Goal: Information Seeking & Learning: Learn about a topic

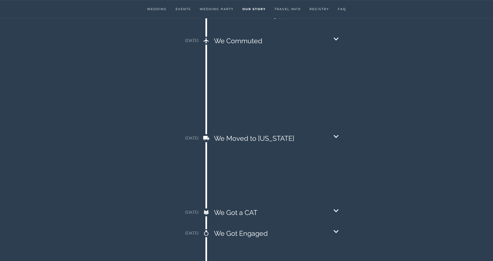
scroll to position [603, 0]
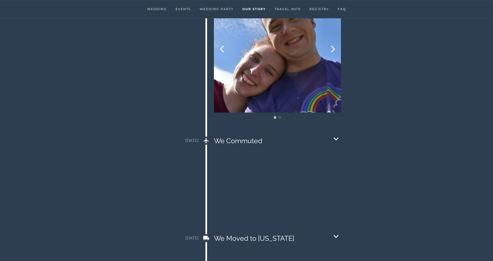
click at [336, 134] on icon "Chevron Down icon" at bounding box center [336, 139] width 10 height 10
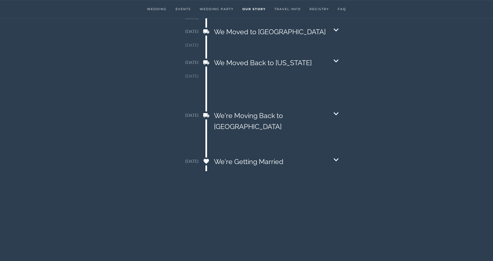
scroll to position [1217, 0]
click at [336, 158] on icon "Chevron Down icon" at bounding box center [336, 159] width 5 height 3
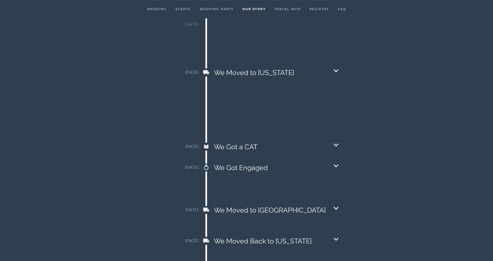
scroll to position [1038, 0]
click at [336, 161] on icon "Chevron Down icon" at bounding box center [336, 166] width 10 height 10
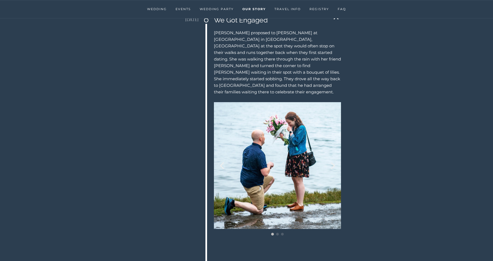
scroll to position [1185, 0]
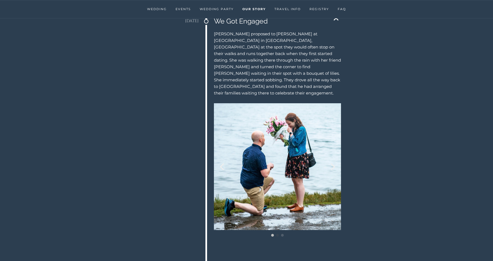
click at [278, 234] on li "Page dot 2" at bounding box center [277, 235] width 3 height 3
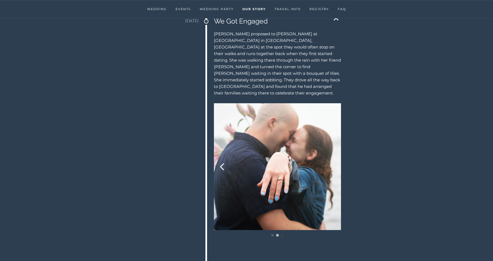
click at [283, 234] on li "Page dot 3" at bounding box center [282, 235] width 3 height 3
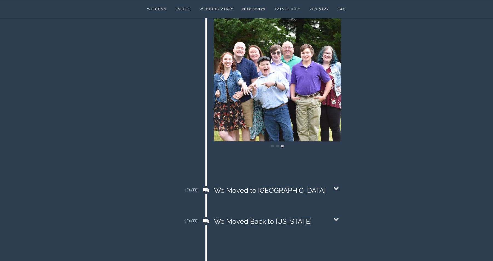
scroll to position [1277, 0]
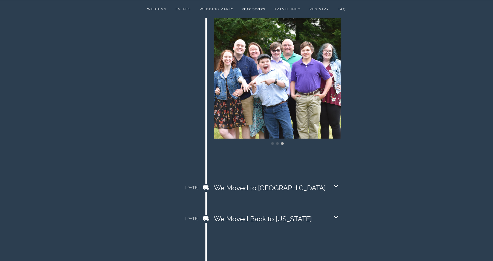
click at [336, 181] on icon "Chevron Down icon" at bounding box center [336, 186] width 10 height 10
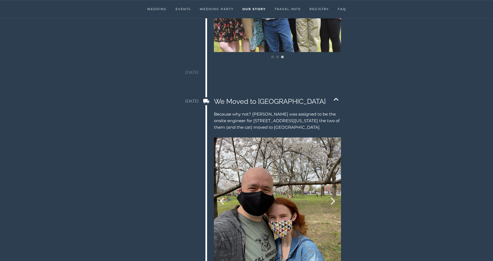
scroll to position [1363, 0]
click at [333, 198] on icon "Next" at bounding box center [332, 201] width 7 height 7
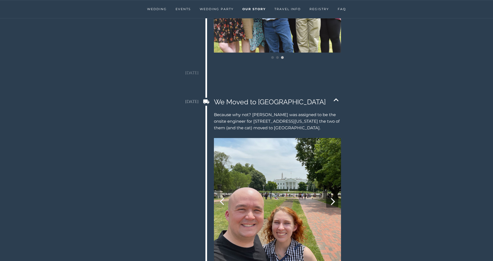
click at [333, 198] on icon "Next" at bounding box center [332, 201] width 7 height 7
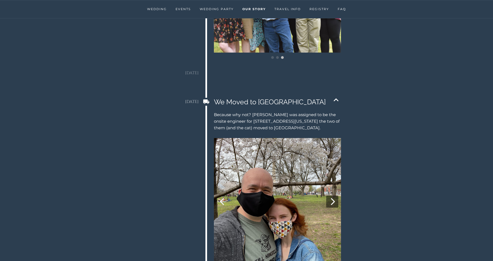
click at [333, 198] on icon "Next" at bounding box center [332, 201] width 7 height 7
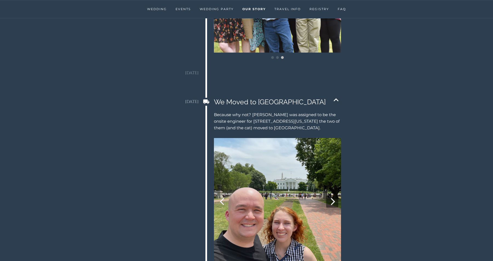
click at [333, 198] on icon "Next" at bounding box center [332, 201] width 7 height 7
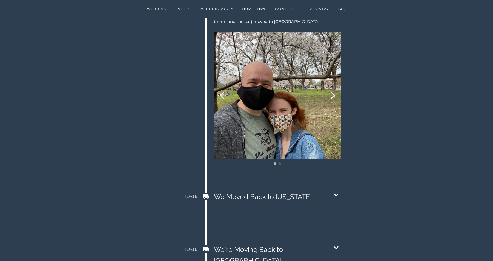
scroll to position [1470, 0]
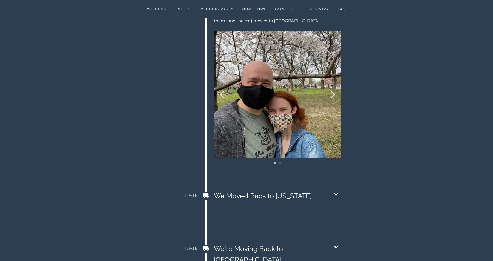
click at [335, 189] on icon "Chevron Down icon" at bounding box center [336, 194] width 10 height 10
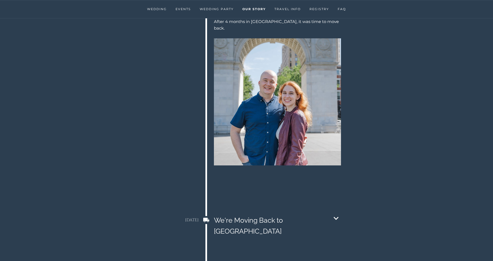
scroll to position [1658, 0]
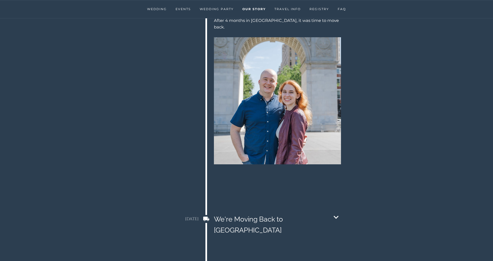
click at [334, 212] on icon "Chevron Down icon" at bounding box center [336, 217] width 10 height 10
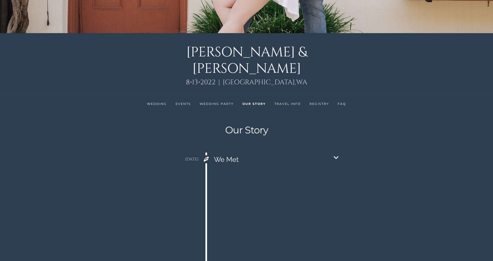
scroll to position [145, 0]
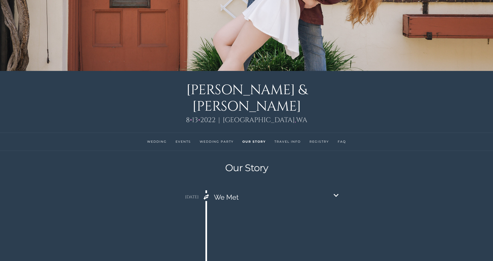
click at [287, 140] on link "Travel Info" at bounding box center [287, 142] width 26 height 4
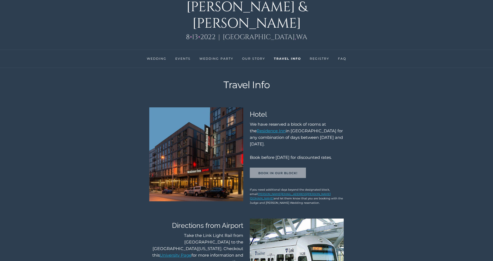
scroll to position [267, 0]
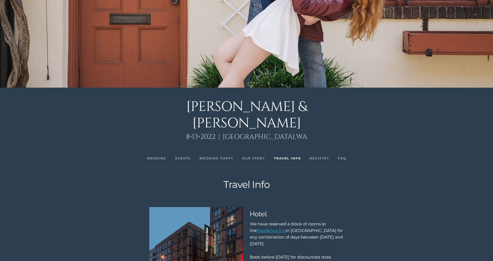
click at [315, 156] on link "Registry" at bounding box center [319, 158] width 19 height 4
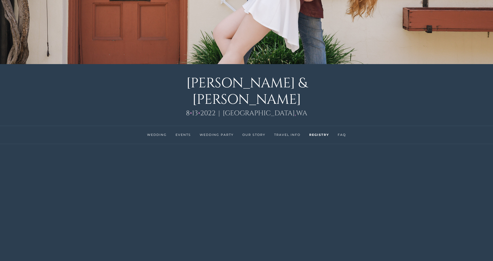
scroll to position [153, 0]
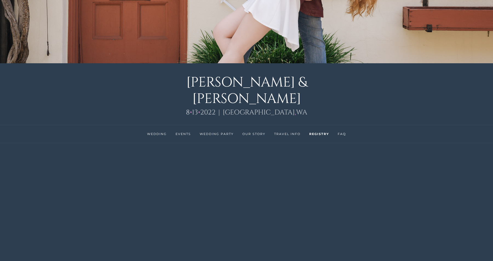
click at [341, 125] on li "FAQ" at bounding box center [341, 134] width 17 height 18
click at [343, 132] on link "FAQ" at bounding box center [342, 134] width 8 height 4
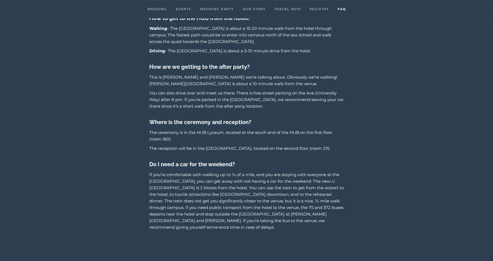
scroll to position [481, 0]
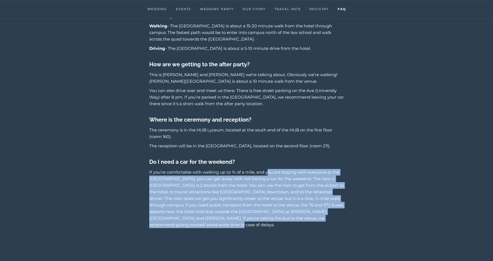
drag, startPoint x: 266, startPoint y: 154, endPoint x: 274, endPoint y: 208, distance: 54.1
click at [274, 208] on p "If you’re comfortable with walking up to ¾ of a mile, and you are staying with …" at bounding box center [246, 198] width 194 height 59
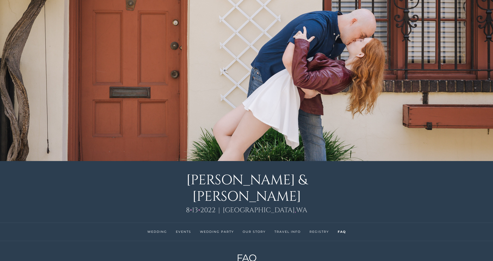
scroll to position [0, 0]
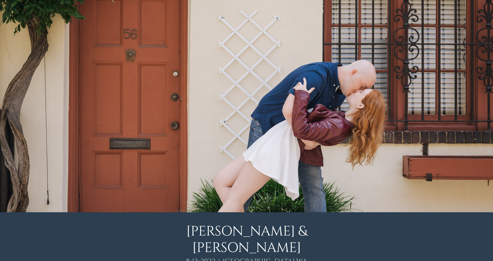
scroll to position [153, 0]
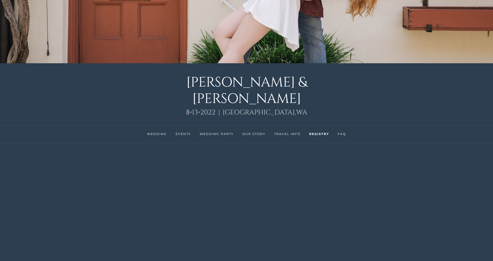
click at [163, 132] on link "Wedding" at bounding box center [157, 134] width 20 height 4
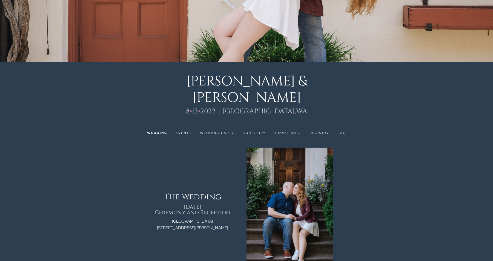
scroll to position [153, 0]
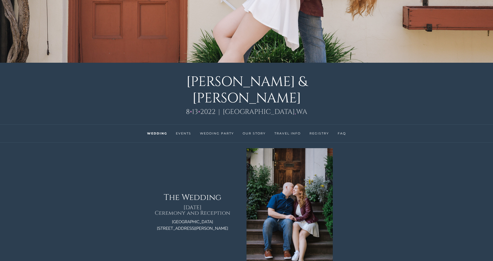
click at [343, 131] on link "FAQ" at bounding box center [342, 133] width 8 height 4
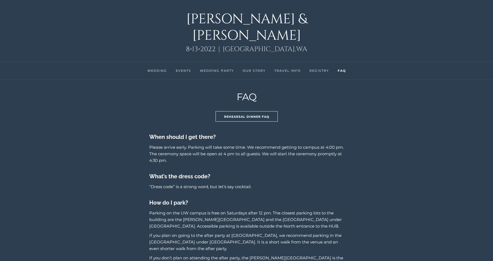
click at [164, 69] on link "Wedding" at bounding box center [157, 71] width 20 height 4
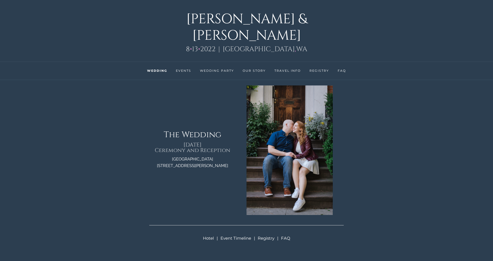
click at [182, 69] on link "Events" at bounding box center [183, 71] width 15 height 4
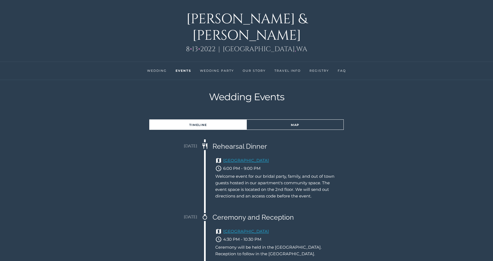
click at [216, 62] on li "Wedding Party" at bounding box center [217, 71] width 43 height 18
click at [218, 62] on li "Wedding Party" at bounding box center [217, 71] width 43 height 18
click at [216, 69] on link "Wedding Party" at bounding box center [217, 71] width 34 height 4
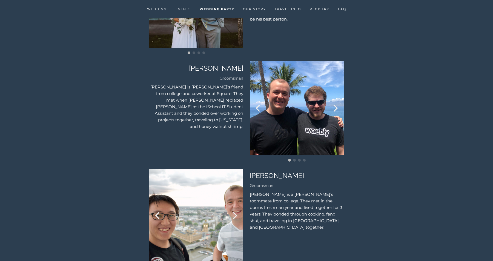
scroll to position [1052, 0]
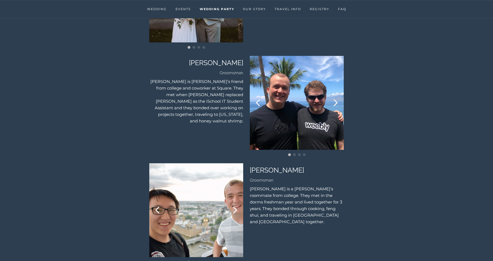
drag, startPoint x: 191, startPoint y: 45, endPoint x: 242, endPoint y: 49, distance: 50.6
click at [242, 57] on p "[PERSON_NAME]" at bounding box center [196, 62] width 94 height 11
click at [334, 99] on icon "Next" at bounding box center [334, 102] width 7 height 7
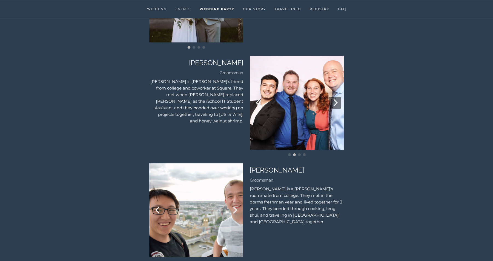
click at [334, 99] on icon "Next" at bounding box center [334, 102] width 7 height 7
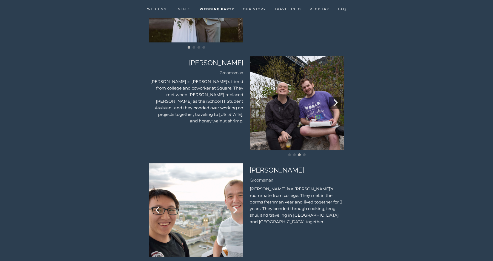
click at [334, 99] on icon "Next" at bounding box center [334, 102] width 7 height 7
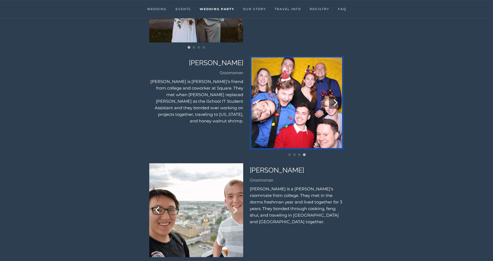
click at [335, 99] on icon "Next" at bounding box center [334, 102] width 7 height 7
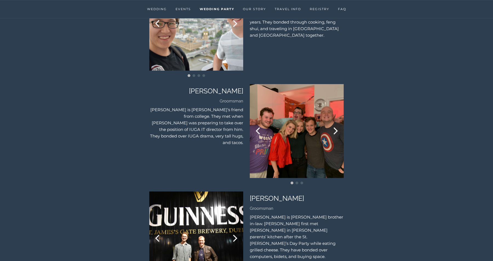
scroll to position [1240, 0]
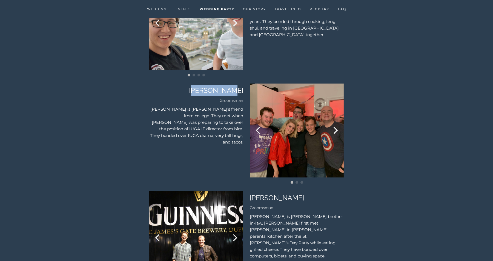
drag, startPoint x: 206, startPoint y: 74, endPoint x: 242, endPoint y: 75, distance: 36.4
click at [242, 85] on p "[PERSON_NAME]" at bounding box center [196, 90] width 94 height 11
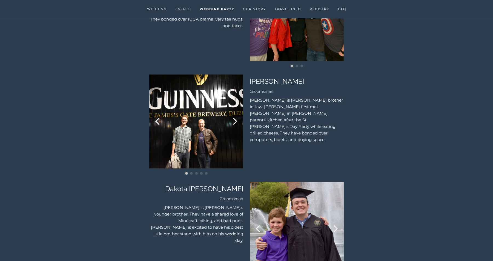
scroll to position [1368, 0]
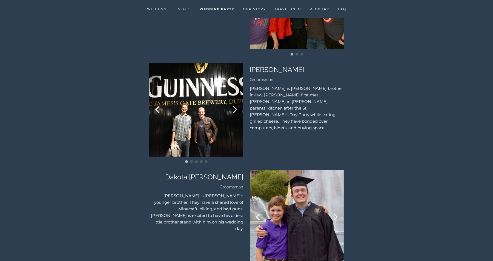
scroll to position [216, 0]
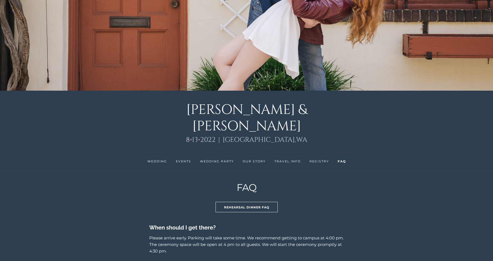
scroll to position [131, 0]
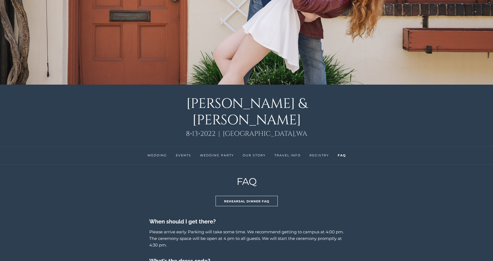
click at [165, 153] on link "Wedding" at bounding box center [157, 155] width 20 height 4
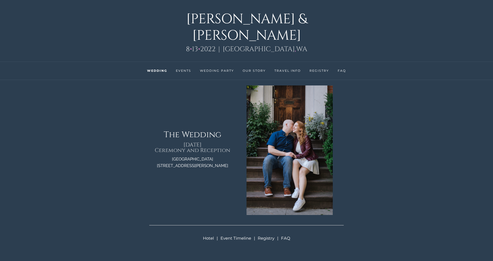
click at [187, 69] on link "Events" at bounding box center [183, 71] width 15 height 4
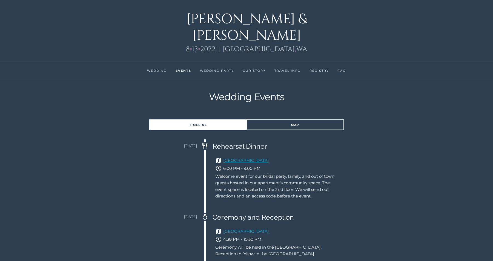
click at [205, 69] on link "Wedding Party" at bounding box center [217, 71] width 34 height 4
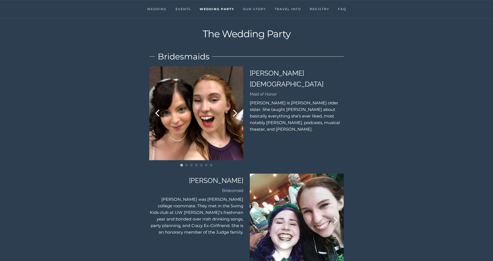
scroll to position [281, 0]
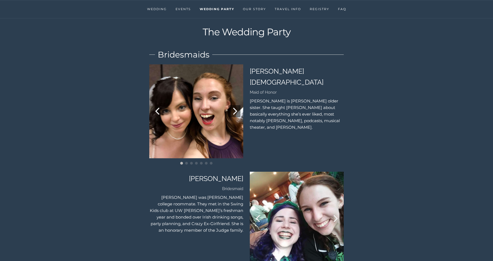
click at [235, 105] on button "Next" at bounding box center [234, 111] width 12 height 12
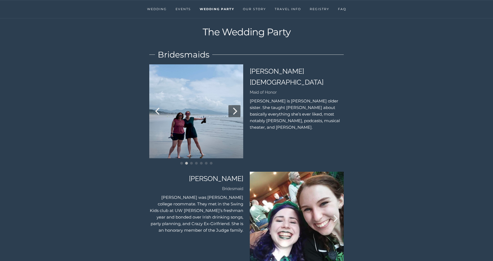
click at [235, 105] on button "Next" at bounding box center [234, 111] width 12 height 12
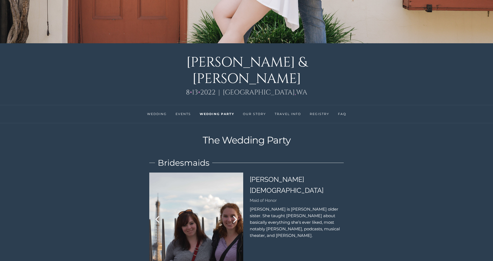
scroll to position [173, 0]
click at [253, 105] on li "Our Story" at bounding box center [255, 114] width 32 height 18
click at [253, 112] on link "Our Story" at bounding box center [254, 114] width 23 height 4
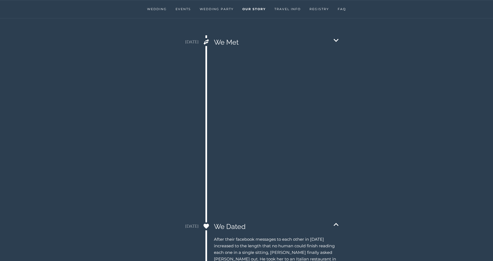
scroll to position [301, 0]
click at [338, 35] on icon "Chevron Down icon" at bounding box center [336, 40] width 10 height 10
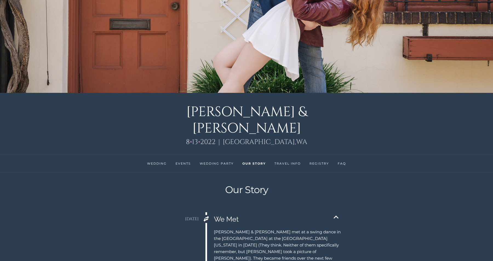
scroll to position [56, 0]
